Goal: Navigation & Orientation: Find specific page/section

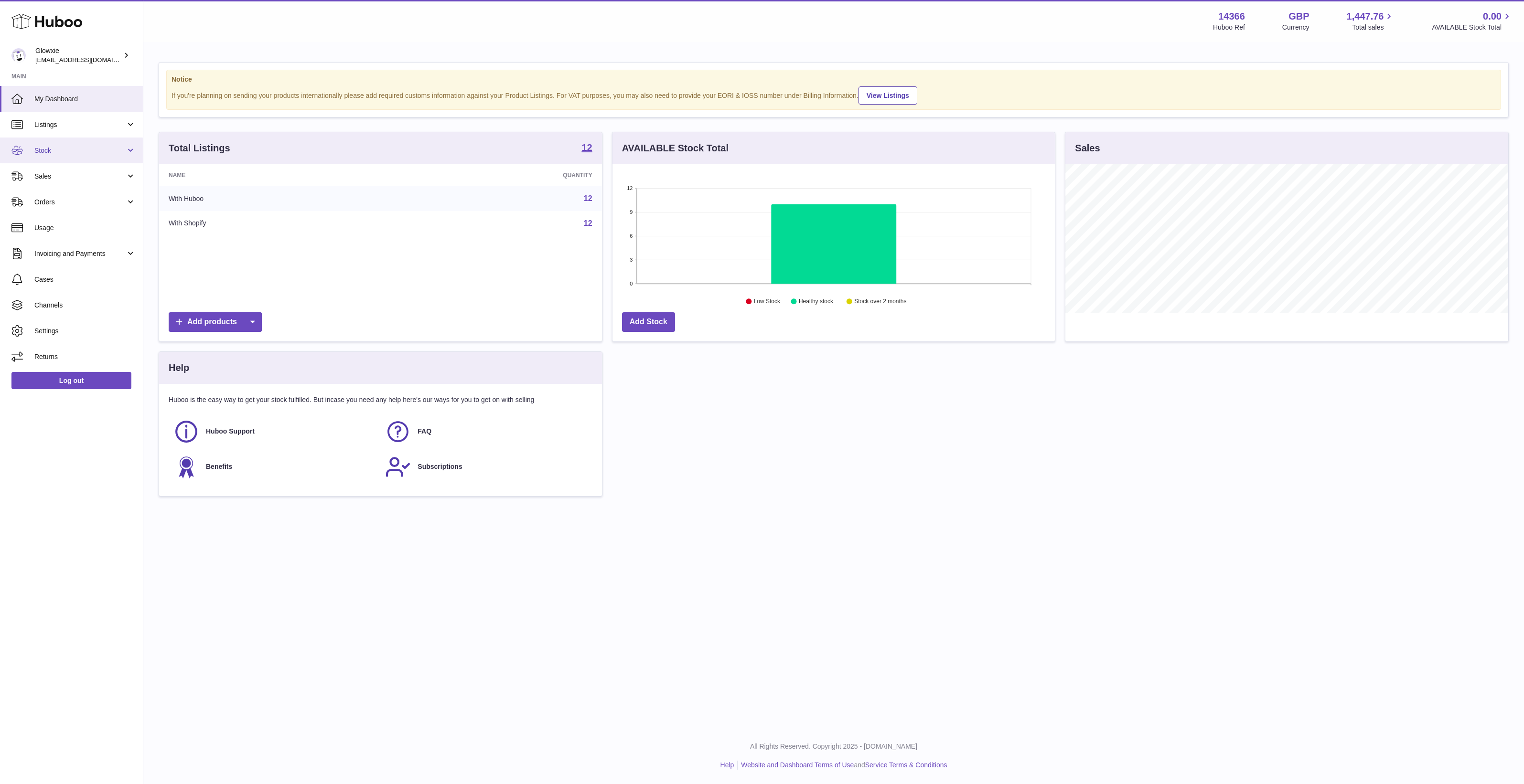
scroll to position [149, 442]
drag, startPoint x: 51, startPoint y: 129, endPoint x: 56, endPoint y: 139, distance: 11.2
click at [51, 129] on link "Listings" at bounding box center [72, 124] width 143 height 26
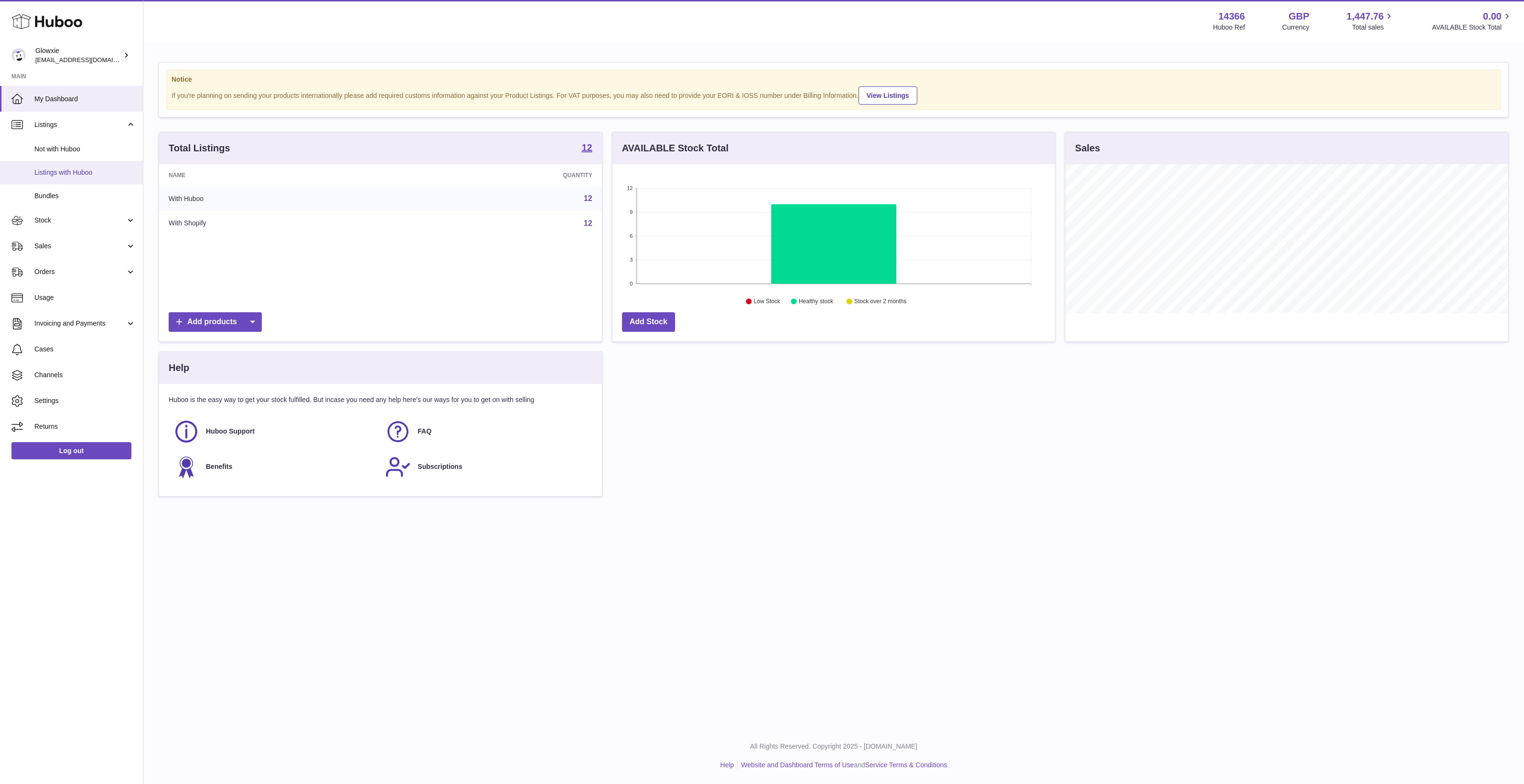
click at [76, 178] on link "Listings with Huboo" at bounding box center [72, 173] width 143 height 23
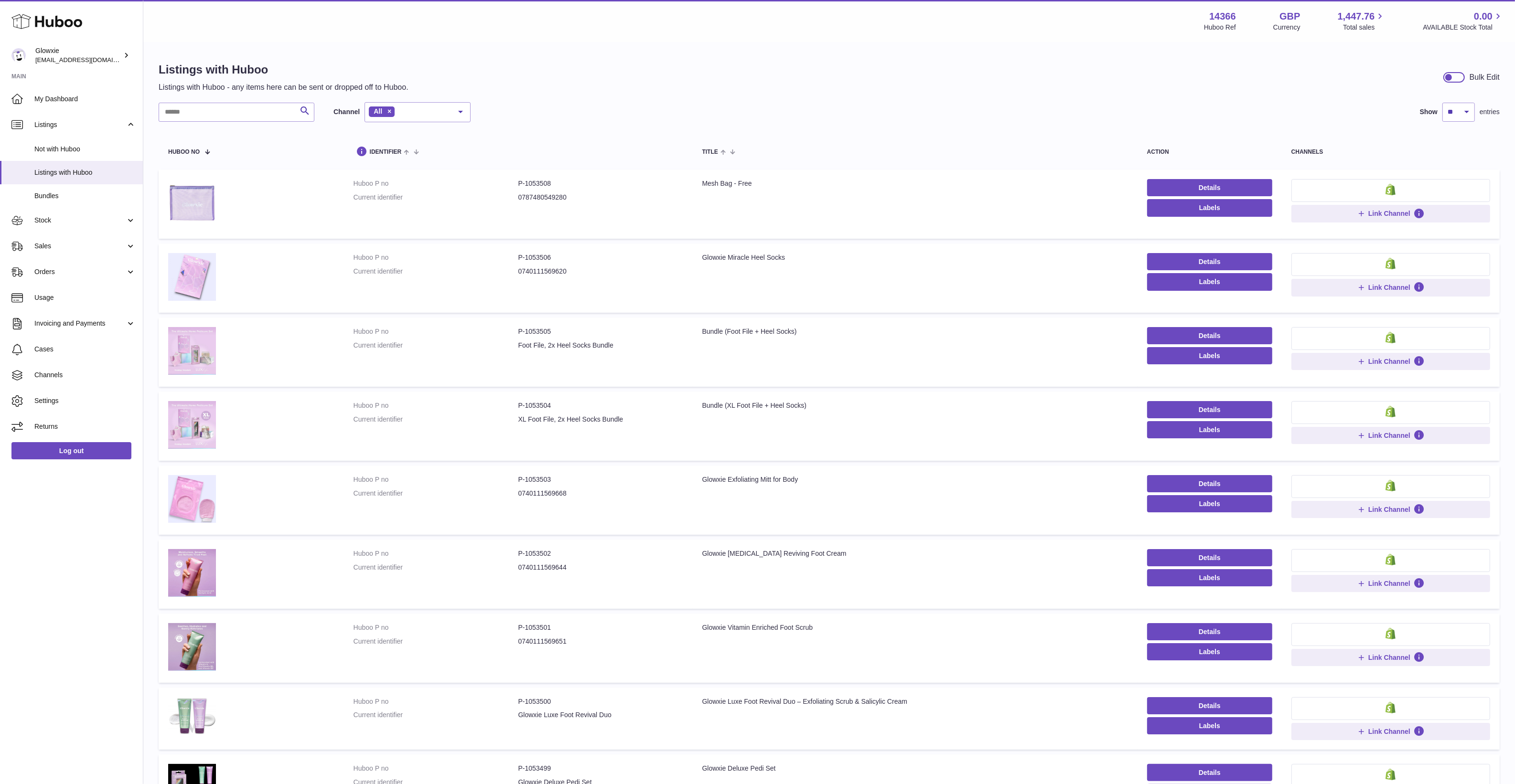
click at [779, 218] on td "Title Mesh Bag - Free" at bounding box center [915, 204] width 445 height 69
click at [782, 194] on td "Title Mesh Bag - Free" at bounding box center [915, 204] width 445 height 69
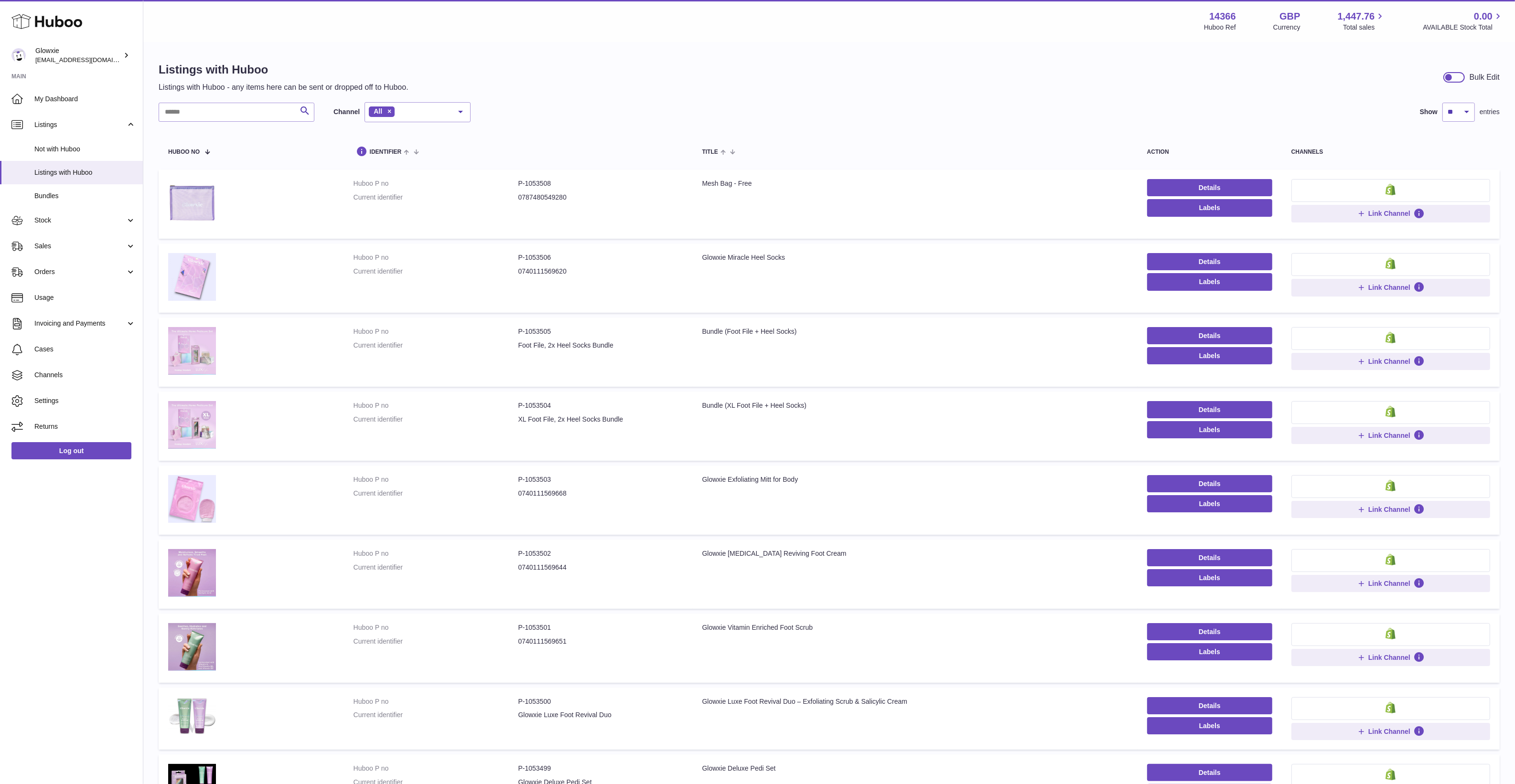
click at [886, 126] on div "Search Channel All All eBay Amazon Shopify Woocommerce Etsy No elements found. …" at bounding box center [829, 510] width 1340 height 817
